Goal: Information Seeking & Learning: Check status

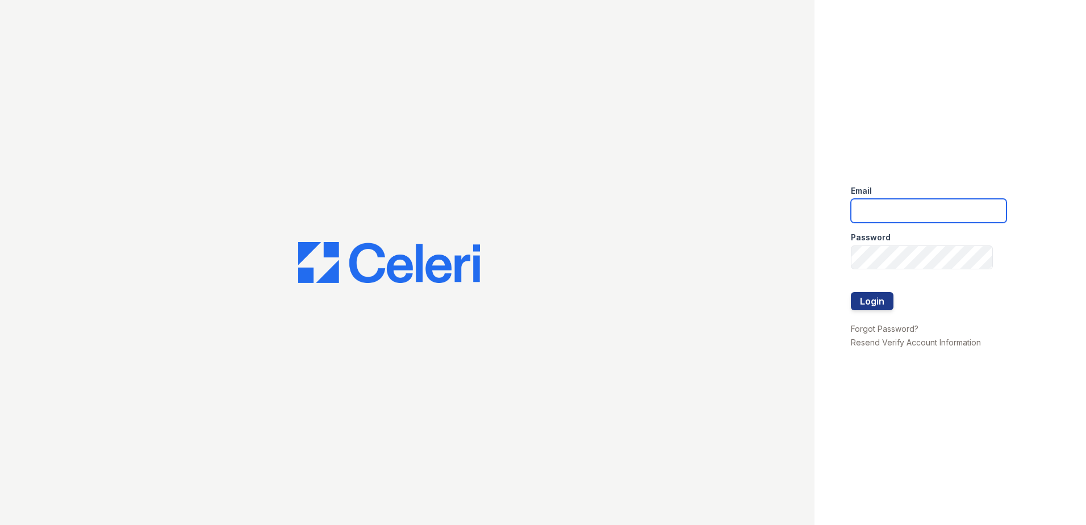
click at [923, 217] on input "email" at bounding box center [929, 211] width 156 height 24
type input "renewtowneoaks@trinity-pm.com"
click at [882, 306] on button "Login" at bounding box center [872, 301] width 43 height 18
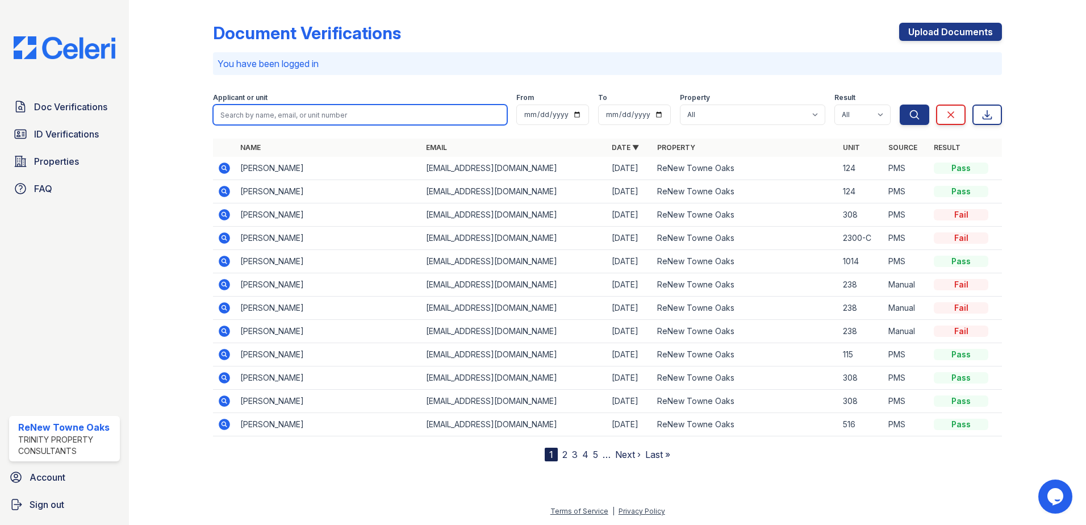
click at [302, 119] on input "search" at bounding box center [360, 115] width 294 height 20
type input "jackson"
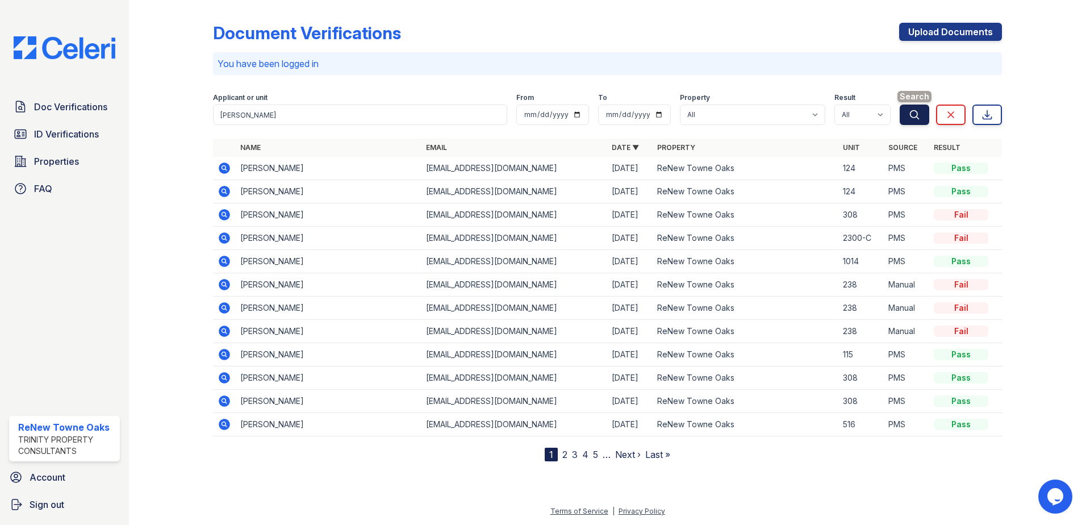
click at [923, 115] on button "Search" at bounding box center [915, 115] width 30 height 20
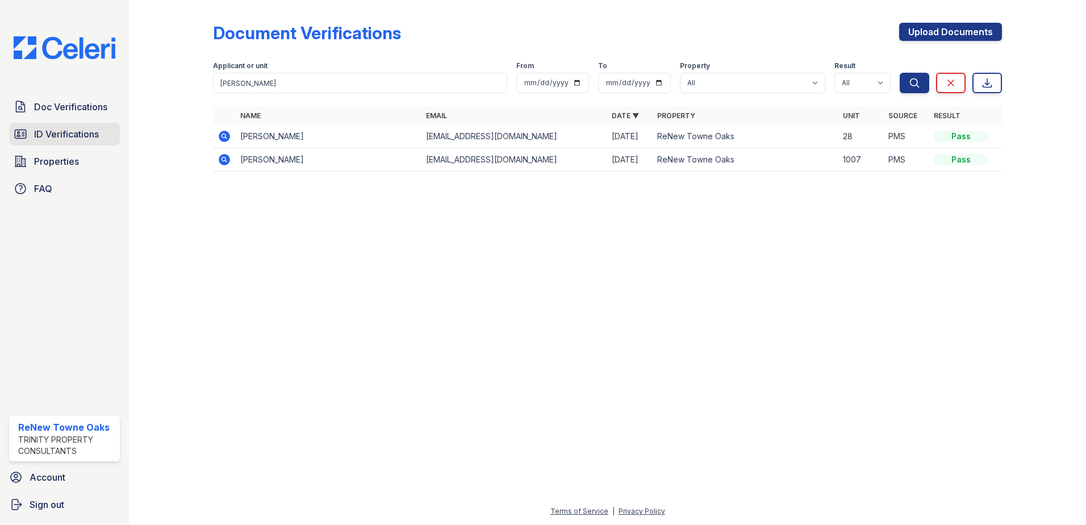
click at [61, 139] on span "ID Verifications" at bounding box center [66, 134] width 65 height 14
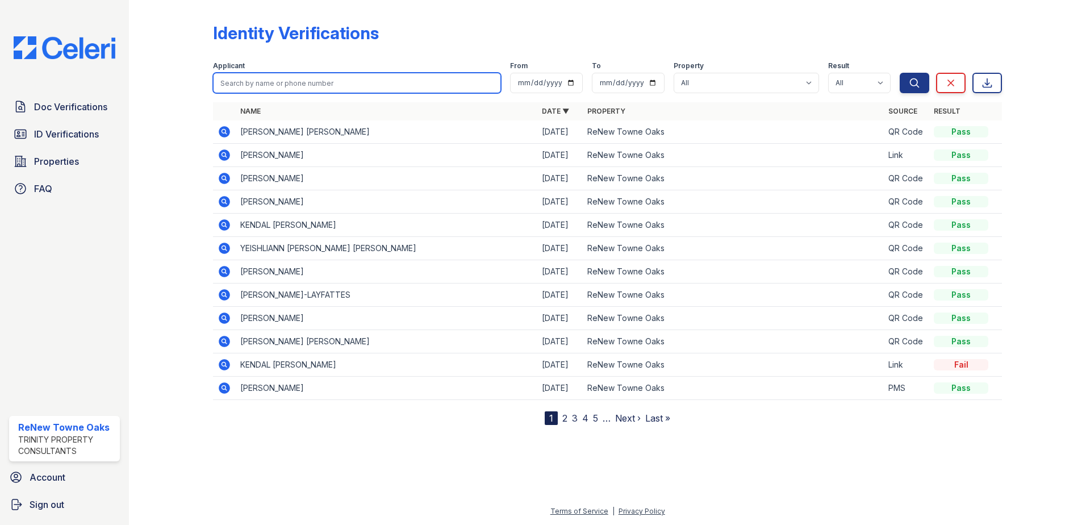
click at [335, 87] on input "search" at bounding box center [357, 83] width 288 height 20
type input "jackson"
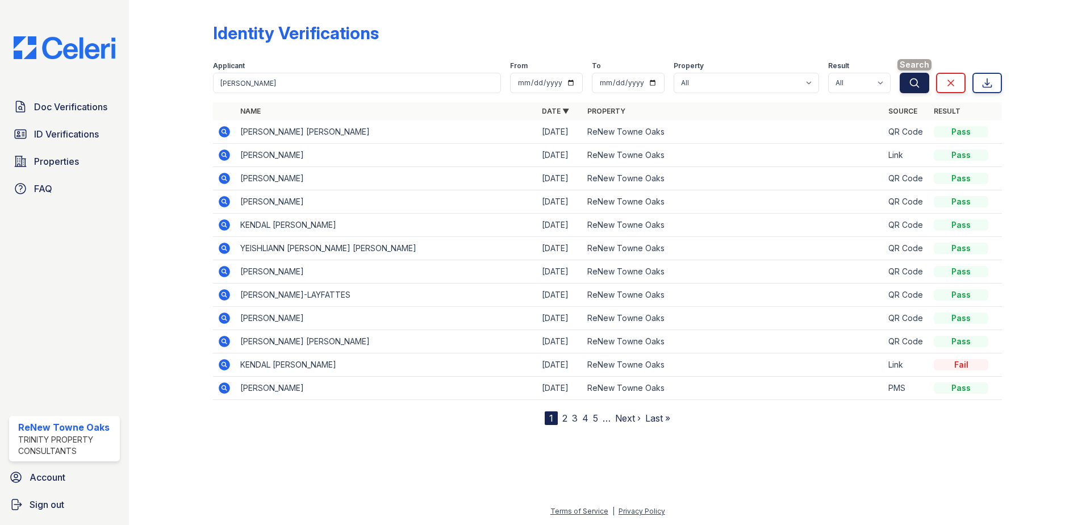
click at [920, 82] on icon "submit" at bounding box center [914, 82] width 11 height 11
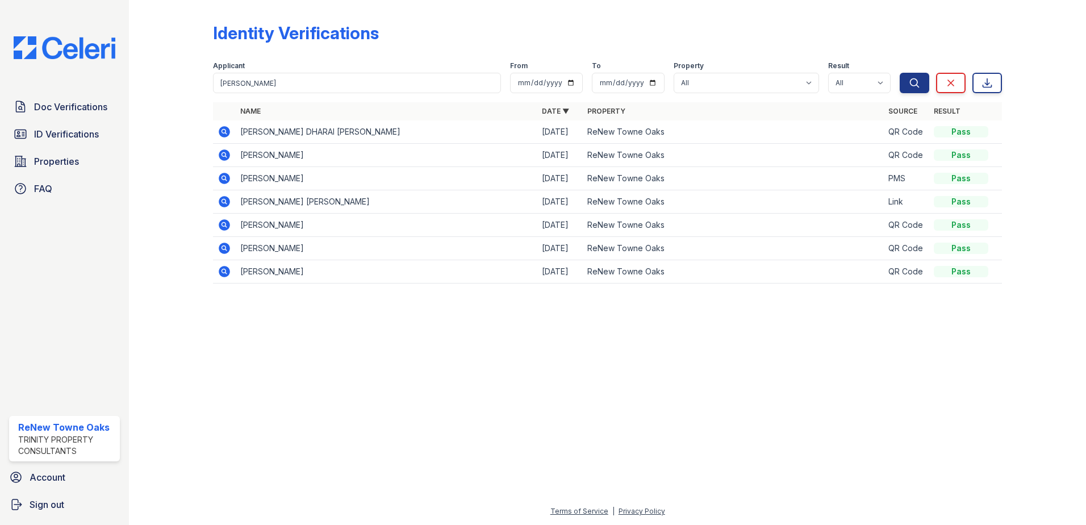
click at [222, 227] on icon at bounding box center [224, 224] width 11 height 11
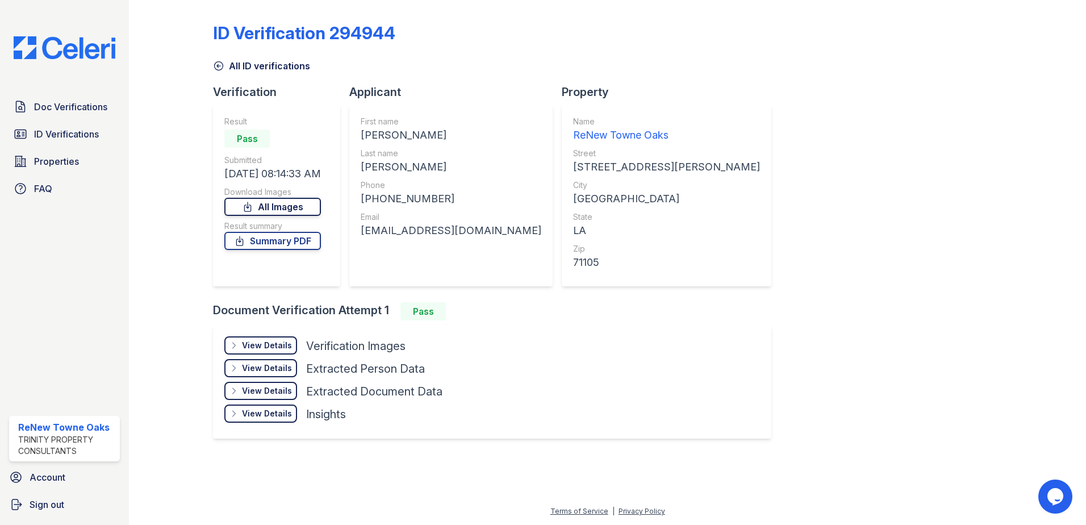
click at [276, 207] on link "All Images" at bounding box center [272, 207] width 97 height 18
click at [271, 239] on link "Summary PDF" at bounding box center [272, 241] width 97 height 18
